Goal: Task Accomplishment & Management: Use online tool/utility

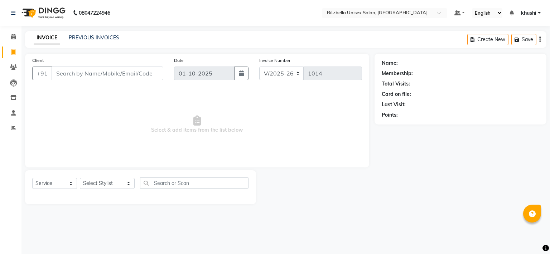
select select "6870"
select select "service"
click at [85, 78] on input "Client" at bounding box center [108, 74] width 112 height 14
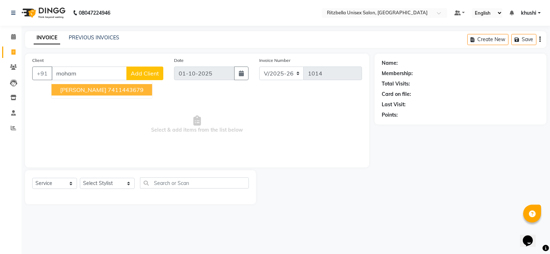
click at [85, 92] on span "[PERSON_NAME]" at bounding box center [83, 89] width 46 height 7
type input "7411443679"
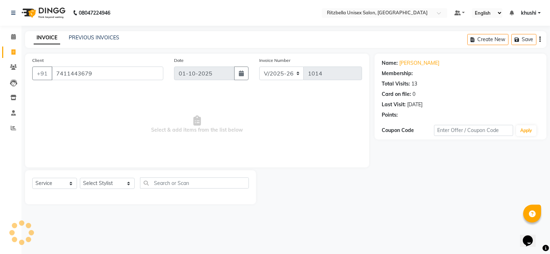
select select "1: Object"
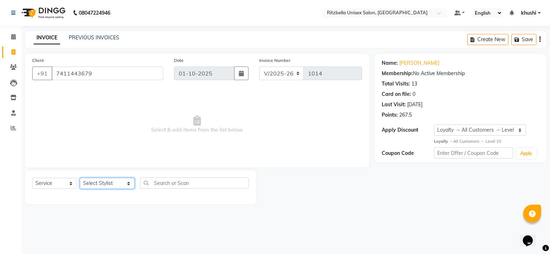
click at [100, 183] on select "Select Stylist khushi [PERSON_NAME] Ritu [PERSON_NAME] [PERSON_NAME][DEMOGRAPHI…" at bounding box center [107, 183] width 55 height 11
select select "59016"
click at [80, 178] on select "Select Stylist khushi [PERSON_NAME] Ritu [PERSON_NAME] [PERSON_NAME][DEMOGRAPHI…" at bounding box center [107, 183] width 55 height 11
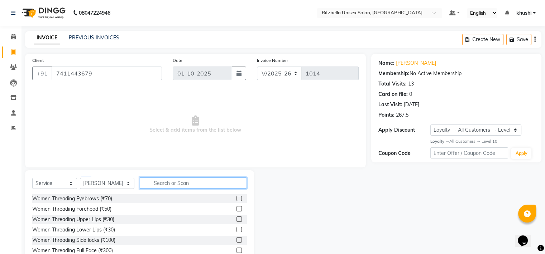
click at [152, 178] on input "text" at bounding box center [193, 183] width 107 height 11
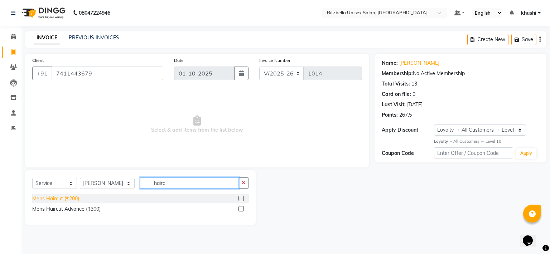
type input "hairc"
click at [68, 198] on div "Mens Haircut (₹200)" at bounding box center [55, 199] width 47 height 8
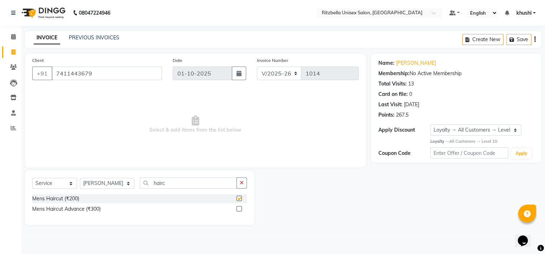
checkbox input "false"
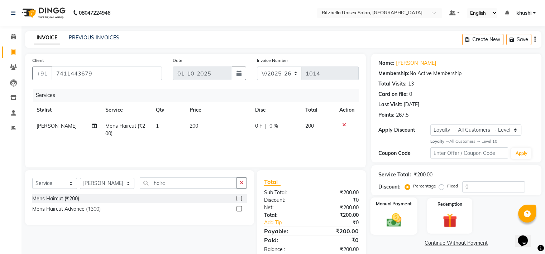
click at [392, 220] on img at bounding box center [393, 220] width 24 height 17
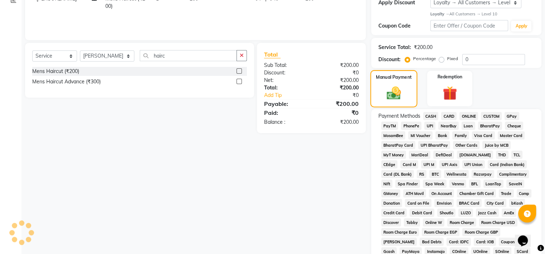
scroll to position [127, 0]
click at [242, 59] on button "button" at bounding box center [241, 56] width 10 height 11
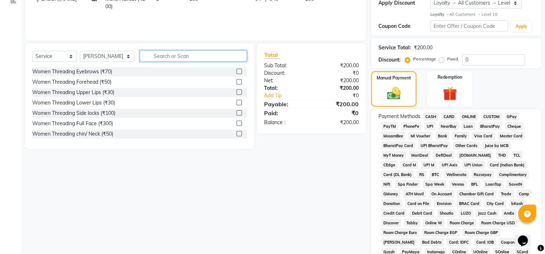
click at [168, 57] on input "text" at bounding box center [193, 56] width 107 height 11
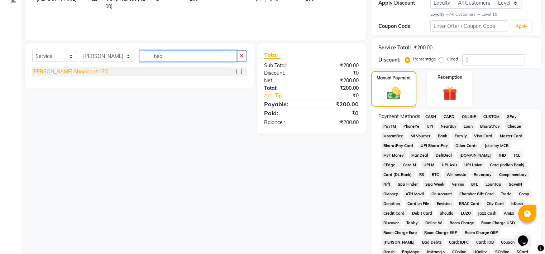
type input "bea"
click at [53, 75] on div "[PERSON_NAME] Shaping (₹150)" at bounding box center [70, 72] width 76 height 8
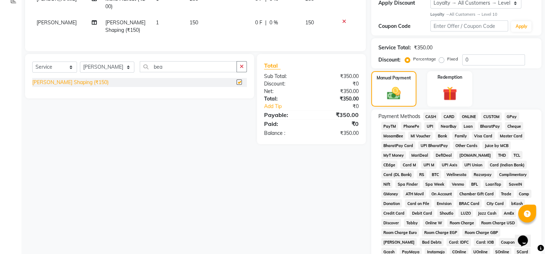
checkbox input "false"
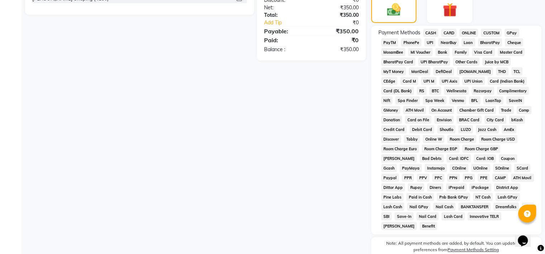
scroll to position [211, 0]
click at [514, 30] on span "GPay" at bounding box center [511, 33] width 15 height 8
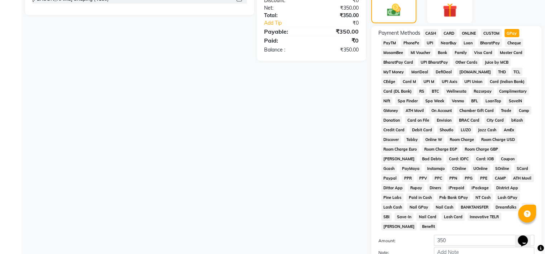
scroll to position [278, 0]
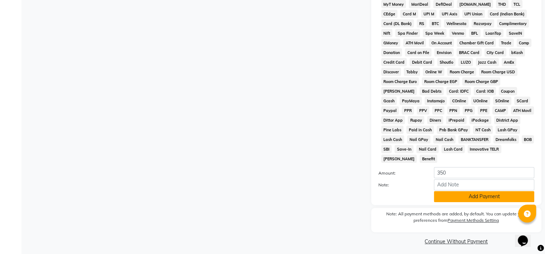
click at [481, 192] on button "Add Payment" at bounding box center [484, 196] width 100 height 11
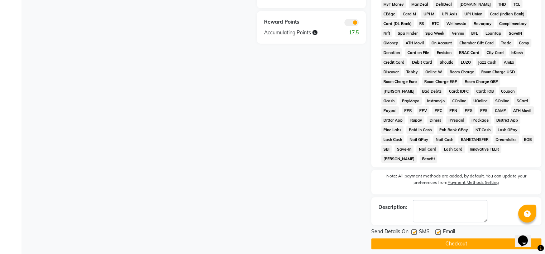
scroll to position [280, 0]
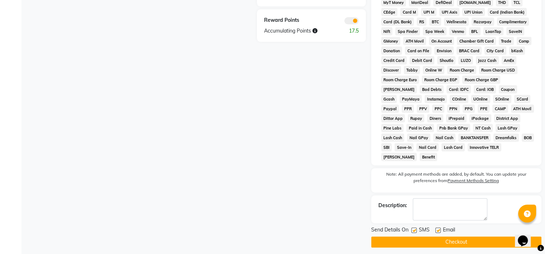
click at [436, 240] on button "Checkout" at bounding box center [456, 242] width 170 height 11
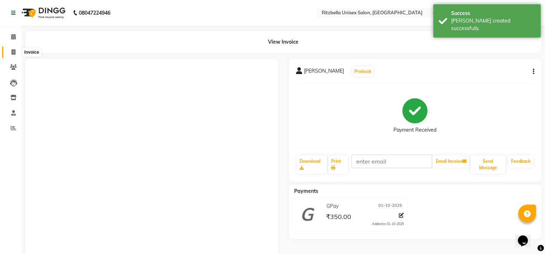
click at [13, 55] on span at bounding box center [13, 52] width 13 height 8
select select "service"
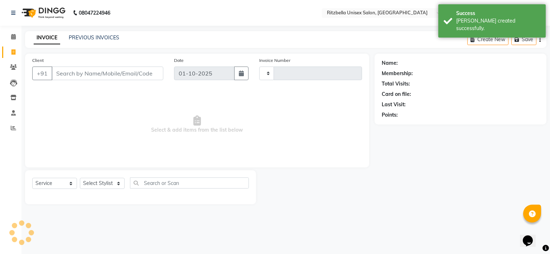
type input "1015"
select select "6870"
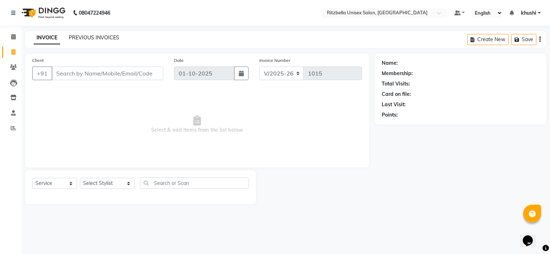
click at [92, 40] on link "PREVIOUS INVOICES" at bounding box center [94, 37] width 51 height 6
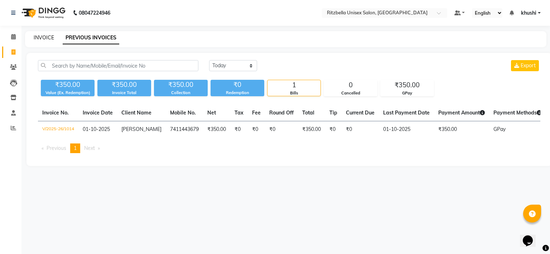
click at [48, 38] on link "INVOICE" at bounding box center [44, 37] width 20 height 6
select select "6870"
select select "service"
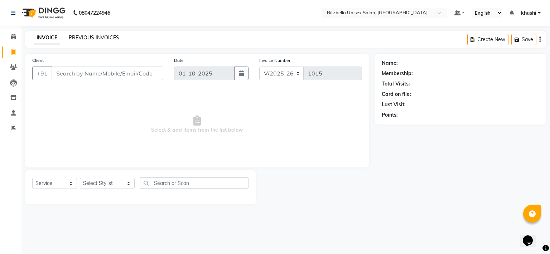
click at [80, 35] on link "PREVIOUS INVOICES" at bounding box center [94, 37] width 51 height 6
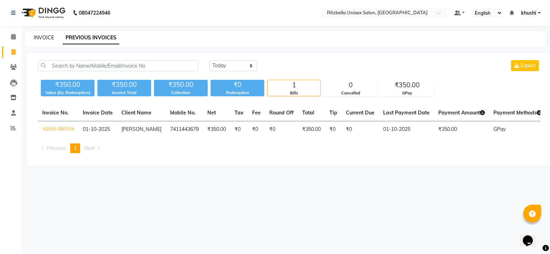
click at [42, 39] on link "INVOICE" at bounding box center [44, 37] width 20 height 6
select select "service"
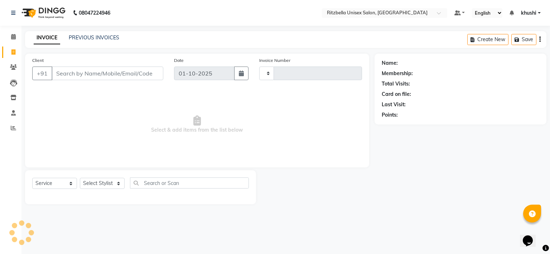
type input "1015"
select select "6870"
click at [77, 73] on input "Client" at bounding box center [108, 74] width 112 height 14
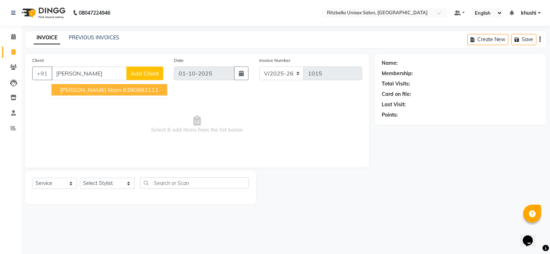
click at [89, 90] on span "[PERSON_NAME] Mam" at bounding box center [90, 89] width 61 height 7
type input "8390992111"
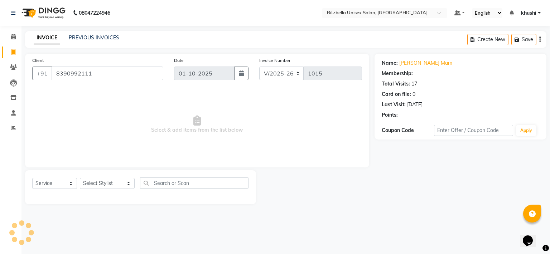
select select "1: Object"
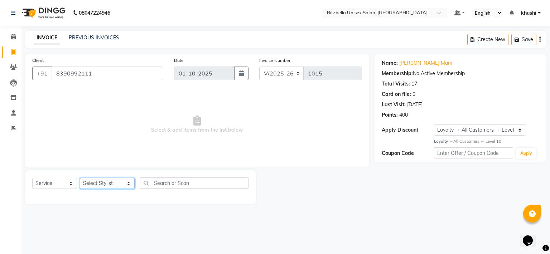
click at [110, 188] on select "Select Stylist khushi [PERSON_NAME] Ritu [PERSON_NAME] [PERSON_NAME][DEMOGRAPHI…" at bounding box center [107, 183] width 55 height 11
select select "53541"
click at [80, 178] on select "Select Stylist khushi [PERSON_NAME] Ritu [PERSON_NAME] [PERSON_NAME][DEMOGRAPHI…" at bounding box center [107, 183] width 55 height 11
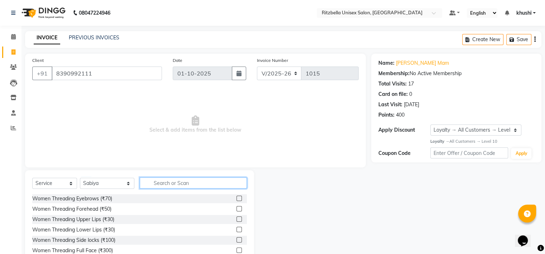
click at [160, 184] on input "text" at bounding box center [193, 183] width 107 height 11
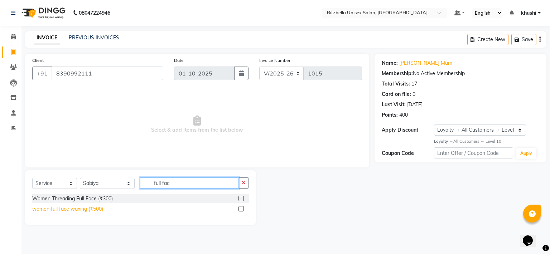
type input "full fac"
click at [78, 211] on div "women full face waxing (₹500)" at bounding box center [67, 210] width 71 height 8
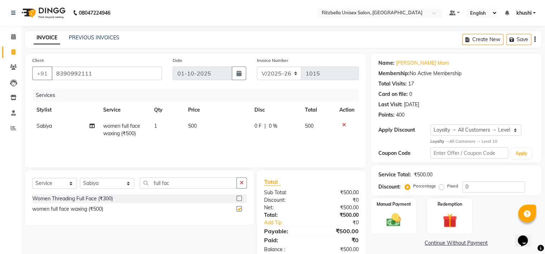
checkbox input "false"
click at [168, 186] on input "full fac" at bounding box center [188, 183] width 97 height 11
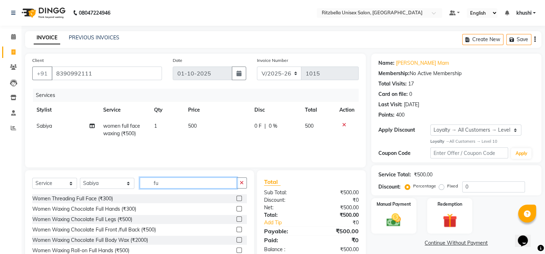
type input "f"
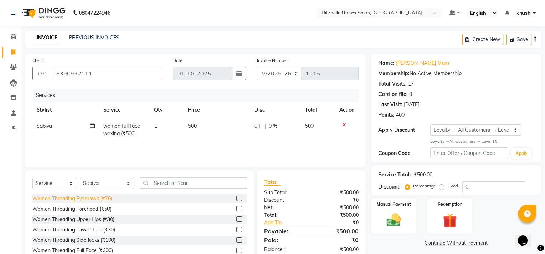
click at [67, 198] on div "Women Threading Eyebrows (₹70)" at bounding box center [72, 199] width 80 height 8
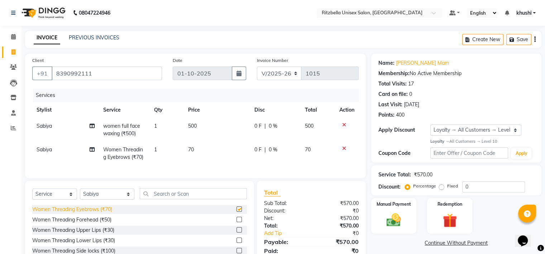
checkbox input "false"
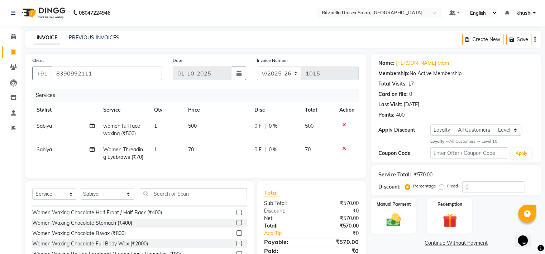
scroll to position [49, 0]
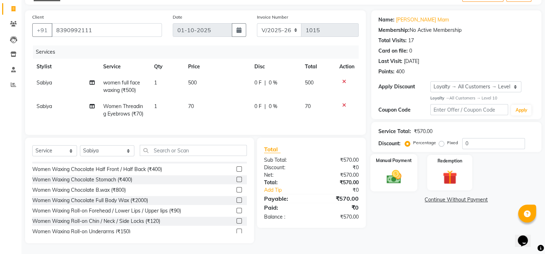
click at [380, 181] on div "Manual Payment" at bounding box center [393, 172] width 47 height 37
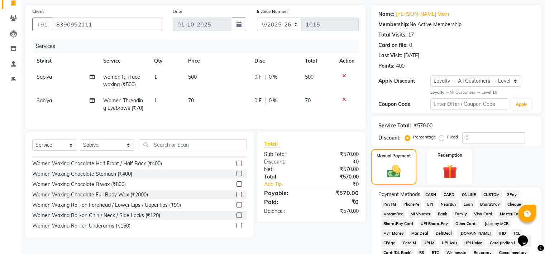
click at [427, 196] on span "CASH" at bounding box center [430, 195] width 15 height 8
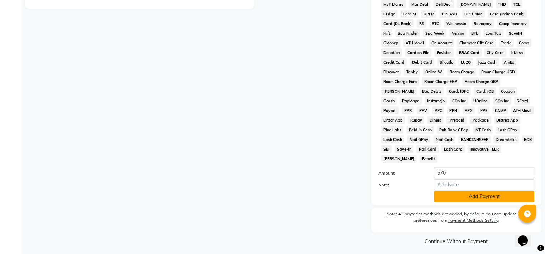
click at [476, 191] on button "Add Payment" at bounding box center [484, 196] width 100 height 11
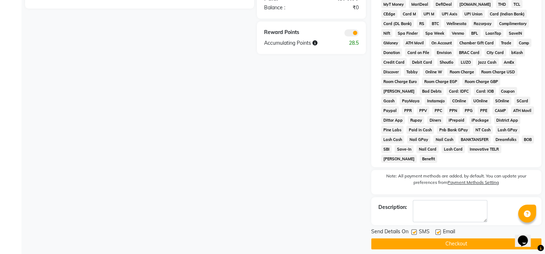
scroll to position [280, 0]
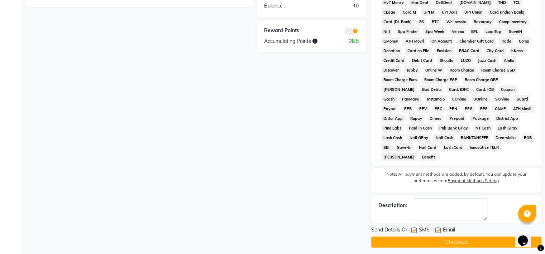
click at [460, 237] on button "Checkout" at bounding box center [456, 242] width 170 height 11
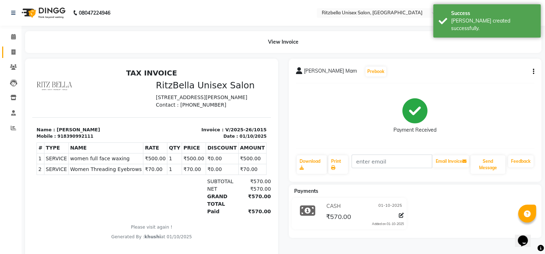
click at [19, 47] on link "Invoice" at bounding box center [10, 53] width 17 height 12
select select "service"
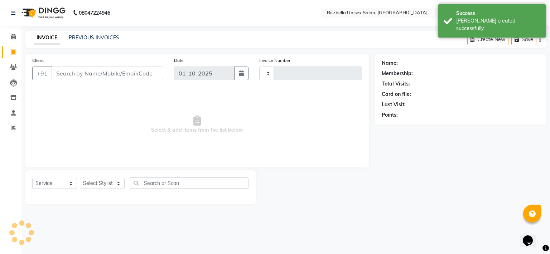
type input "1016"
select select "6870"
